Goal: Information Seeking & Learning: Learn about a topic

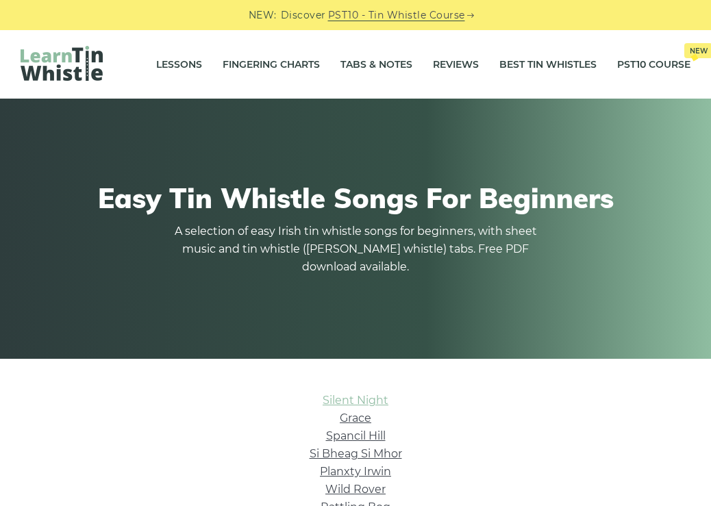
click at [361, 398] on link "Silent Night" at bounding box center [356, 400] width 66 height 13
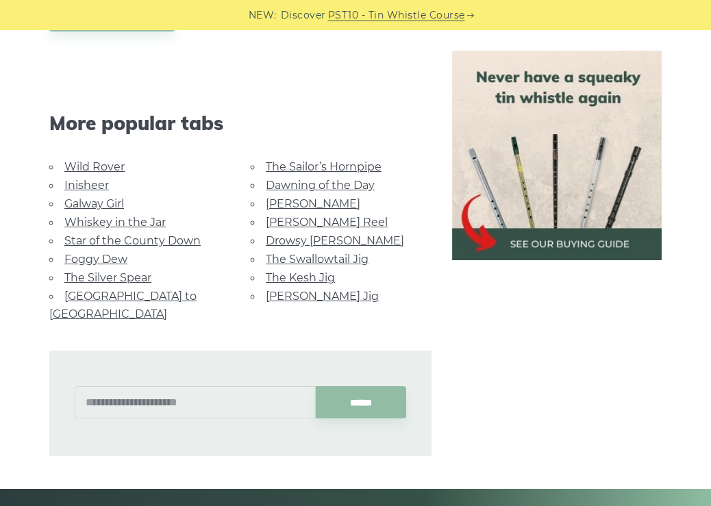
scroll to position [1139, 0]
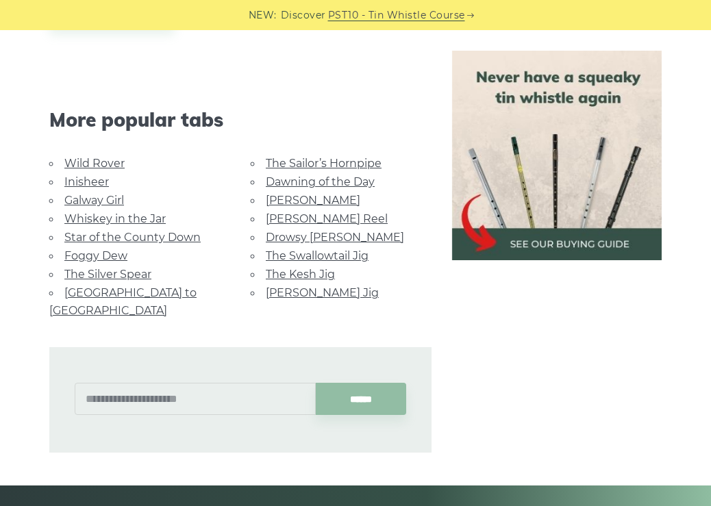
click at [97, 162] on link "Wild Rover" at bounding box center [94, 163] width 60 height 13
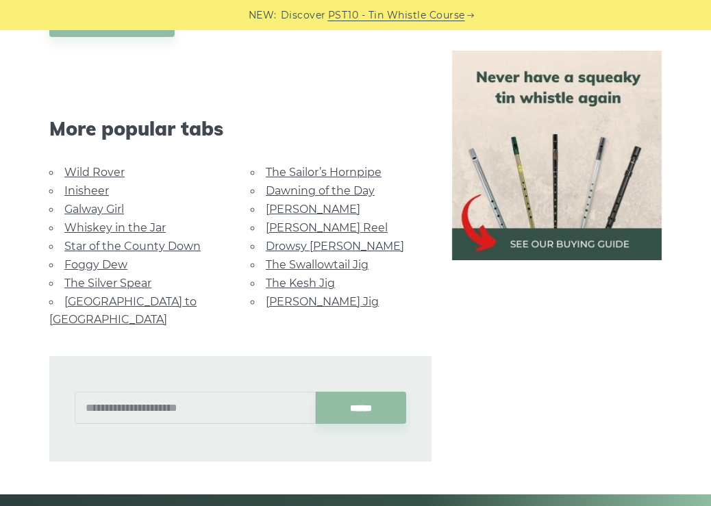
click at [149, 247] on link "Star of the County Down" at bounding box center [132, 246] width 136 height 13
